Goal: Information Seeking & Learning: Find specific fact

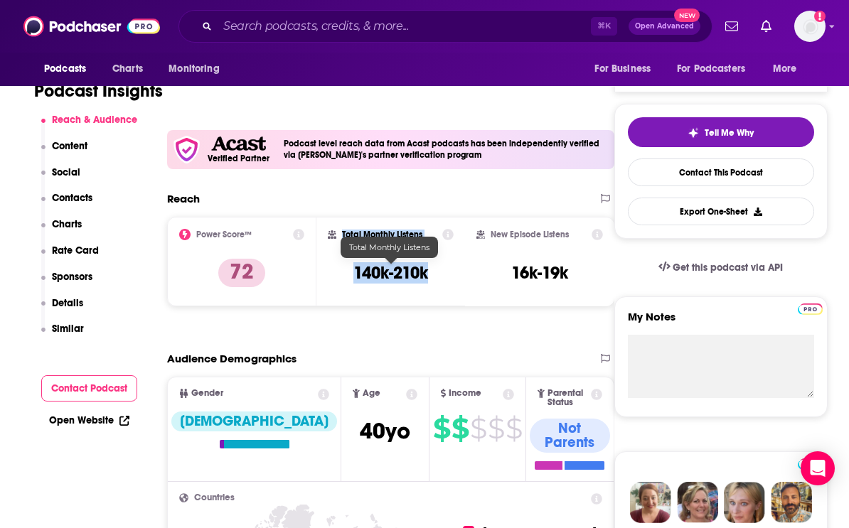
copy div "Total Monthly Listens 140k-210k"
drag, startPoint x: 341, startPoint y: 234, endPoint x: 434, endPoint y: 258, distance: 96.9
click at [428, 269] on div "Total Monthly Listens 140k-210k" at bounding box center [391, 261] width 127 height 65
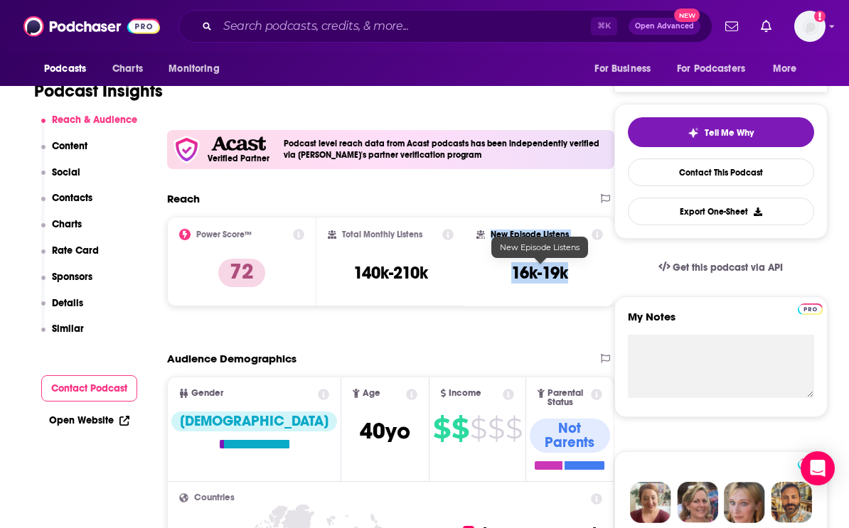
drag, startPoint x: 492, startPoint y: 233, endPoint x: 579, endPoint y: 274, distance: 96.0
click at [579, 274] on div "New Episode Listens 16k-19k" at bounding box center [539, 261] width 127 height 65
copy div "New Episode Listens 16k-19k"
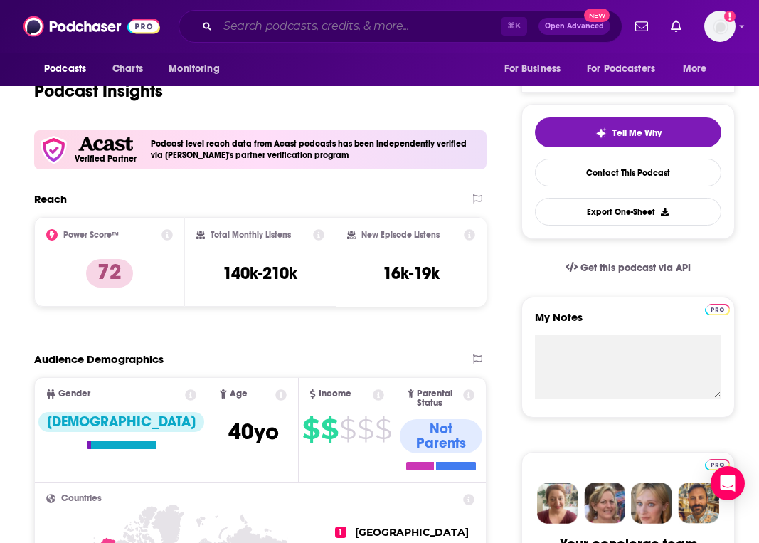
click at [302, 28] on input "Search podcasts, credits, & more..." at bounding box center [359, 26] width 283 height 23
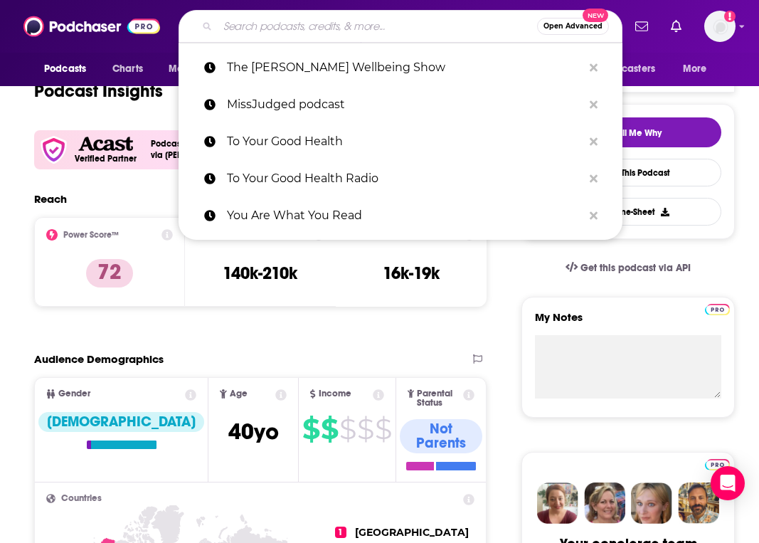
paste input "This Is So Awkward"
type input "This Is So Awkward"
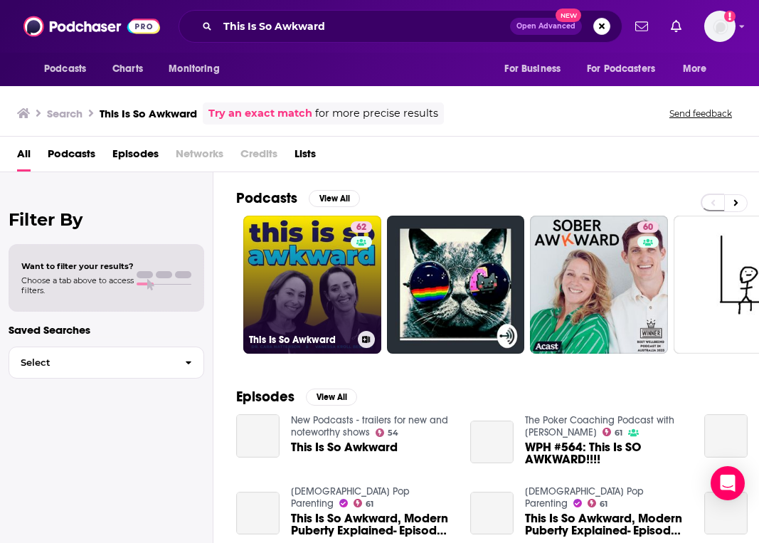
click at [292, 272] on link "62 This Is So Awkward" at bounding box center [312, 284] width 138 height 138
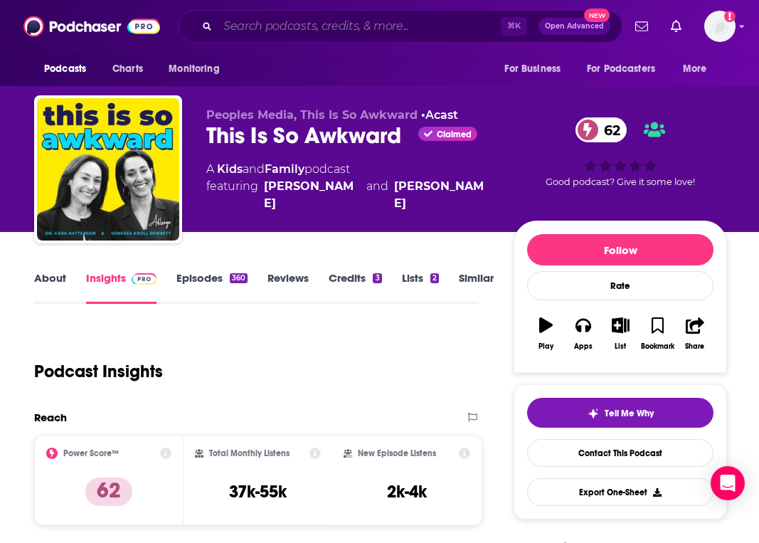
click at [342, 23] on input "Search podcasts, credits, & more..." at bounding box center [359, 26] width 283 height 23
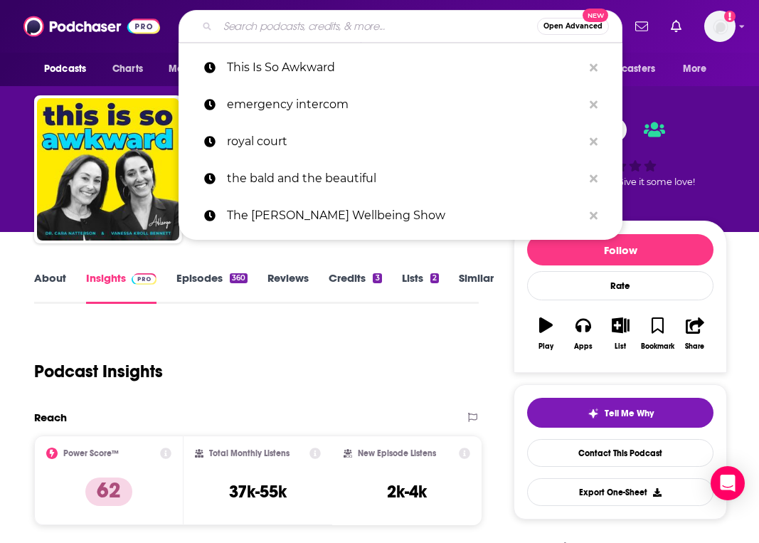
paste input "The [PERSON_NAME] Show"
type input "The [PERSON_NAME] Show"
